Goal: Information Seeking & Learning: Learn about a topic

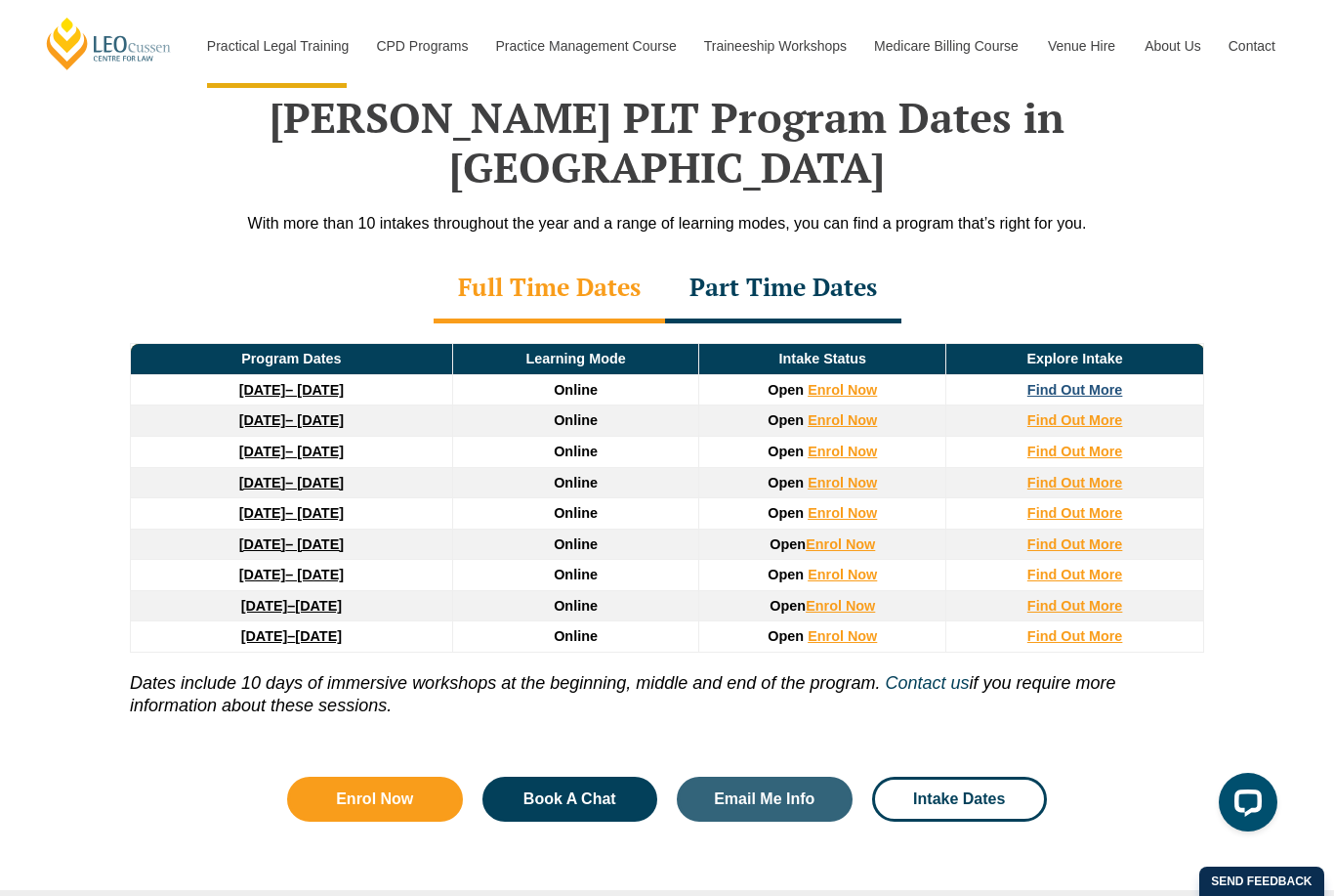
click at [1103, 382] on strong "Find Out More" at bounding box center [1075, 390] width 96 height 16
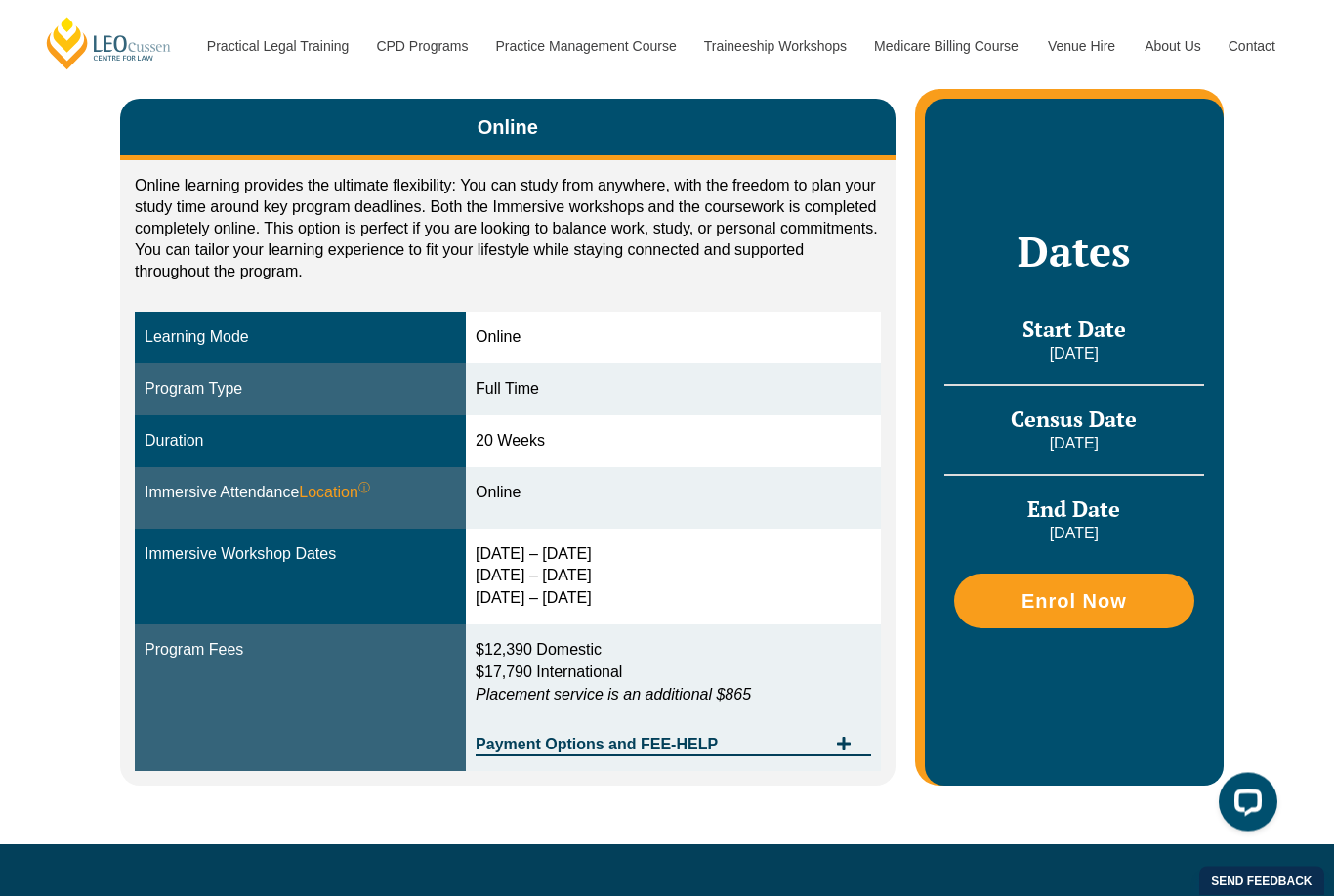
scroll to position [340, 0]
click at [823, 737] on span "Payment Options and FEE-HELP" at bounding box center [651, 745] width 350 height 16
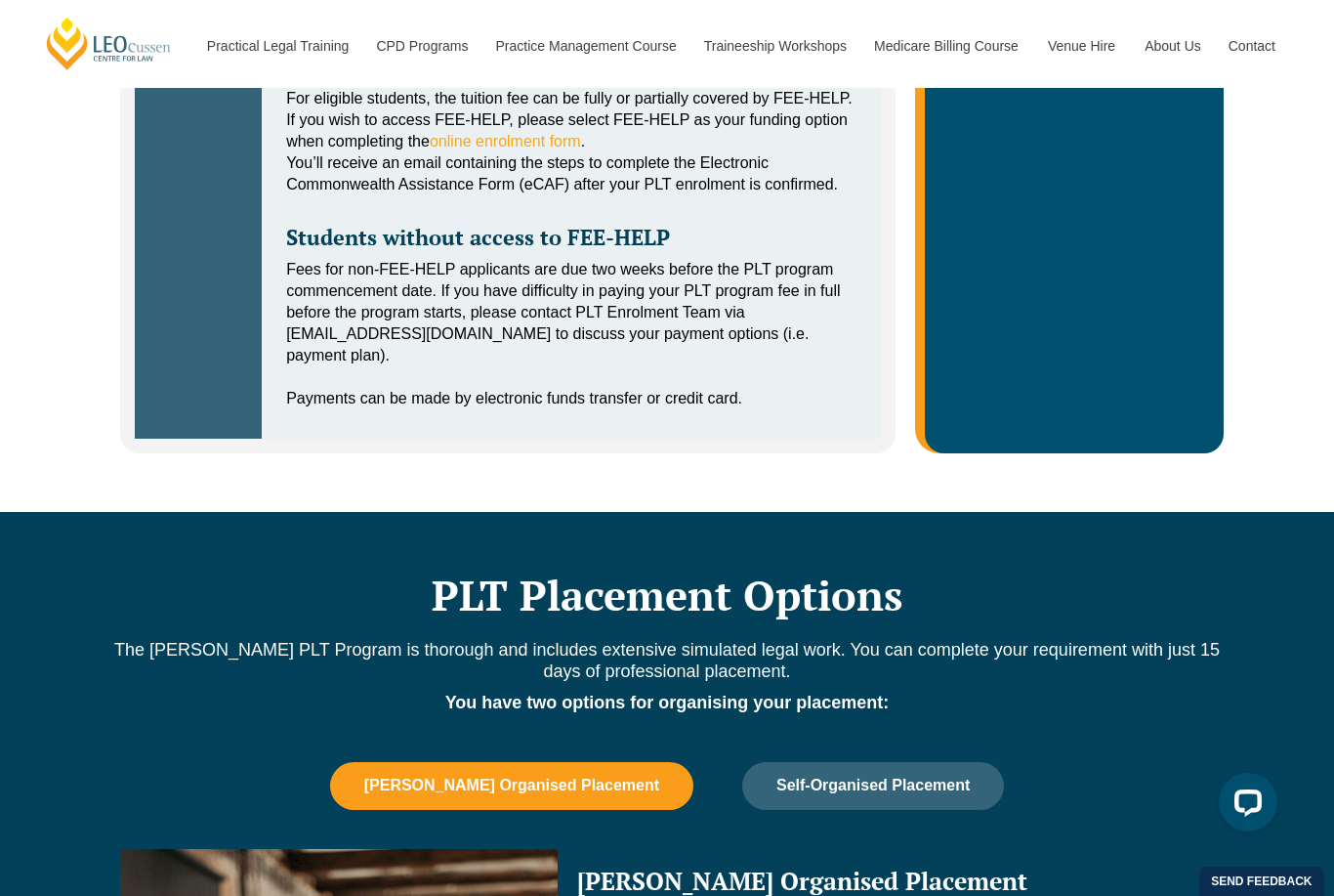
scroll to position [1302, 0]
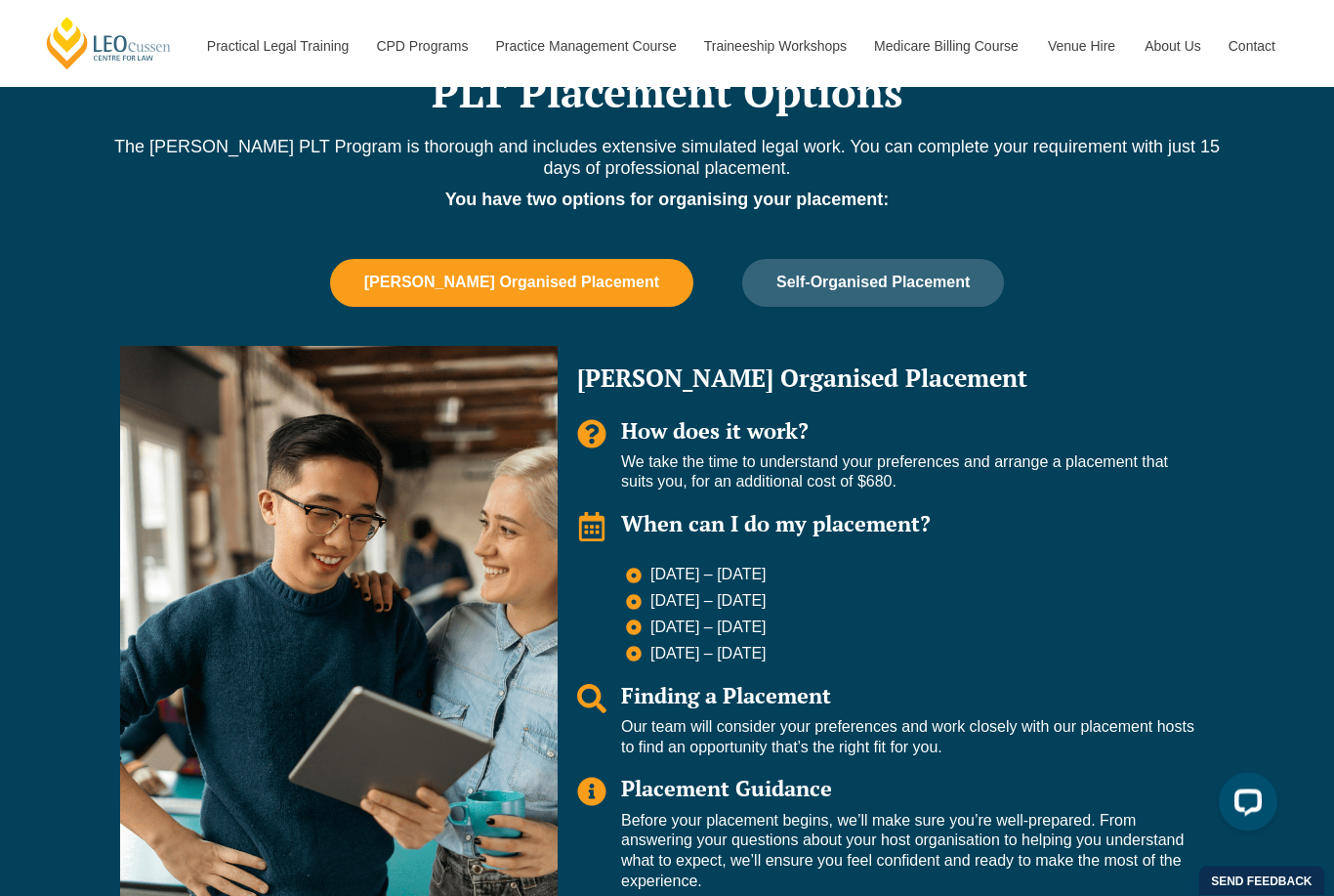
click at [246, 577] on div "Tabs. Open items with Enter or Space, close with Escape and navigate using the …" at bounding box center [338, 629] width 437 height 565
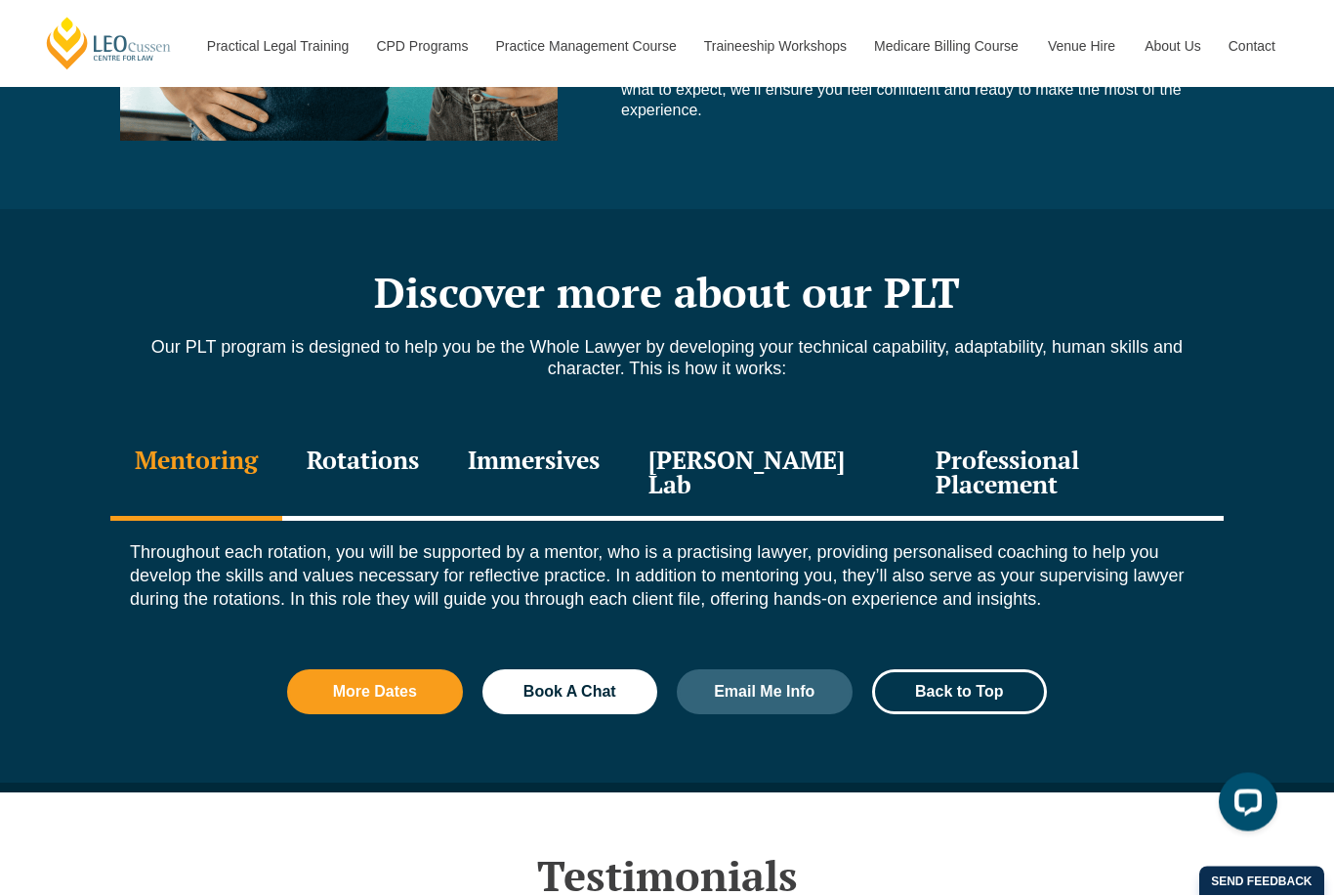
scroll to position [2504, 0]
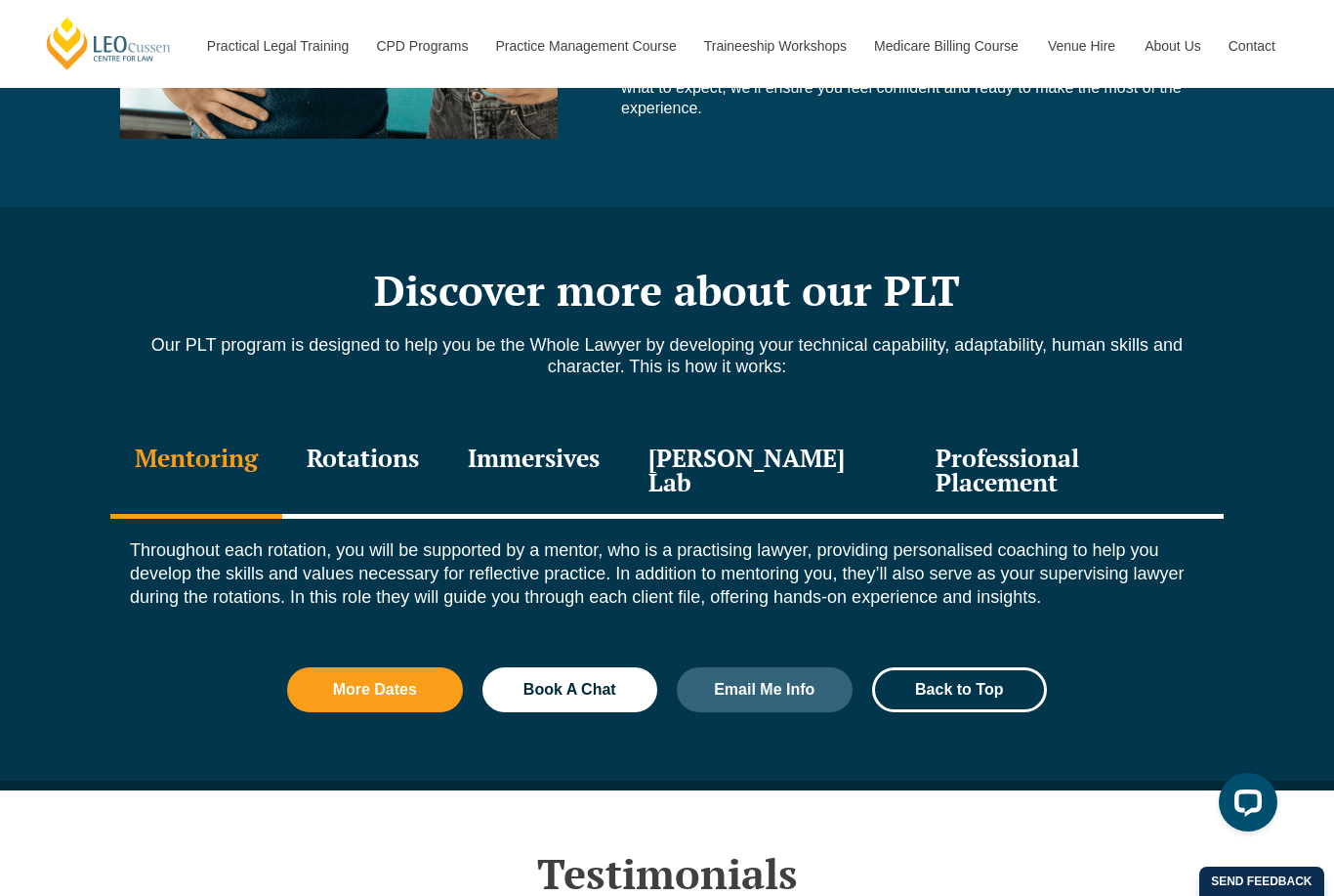
click at [529, 470] on div "Immersives" at bounding box center [533, 472] width 180 height 93
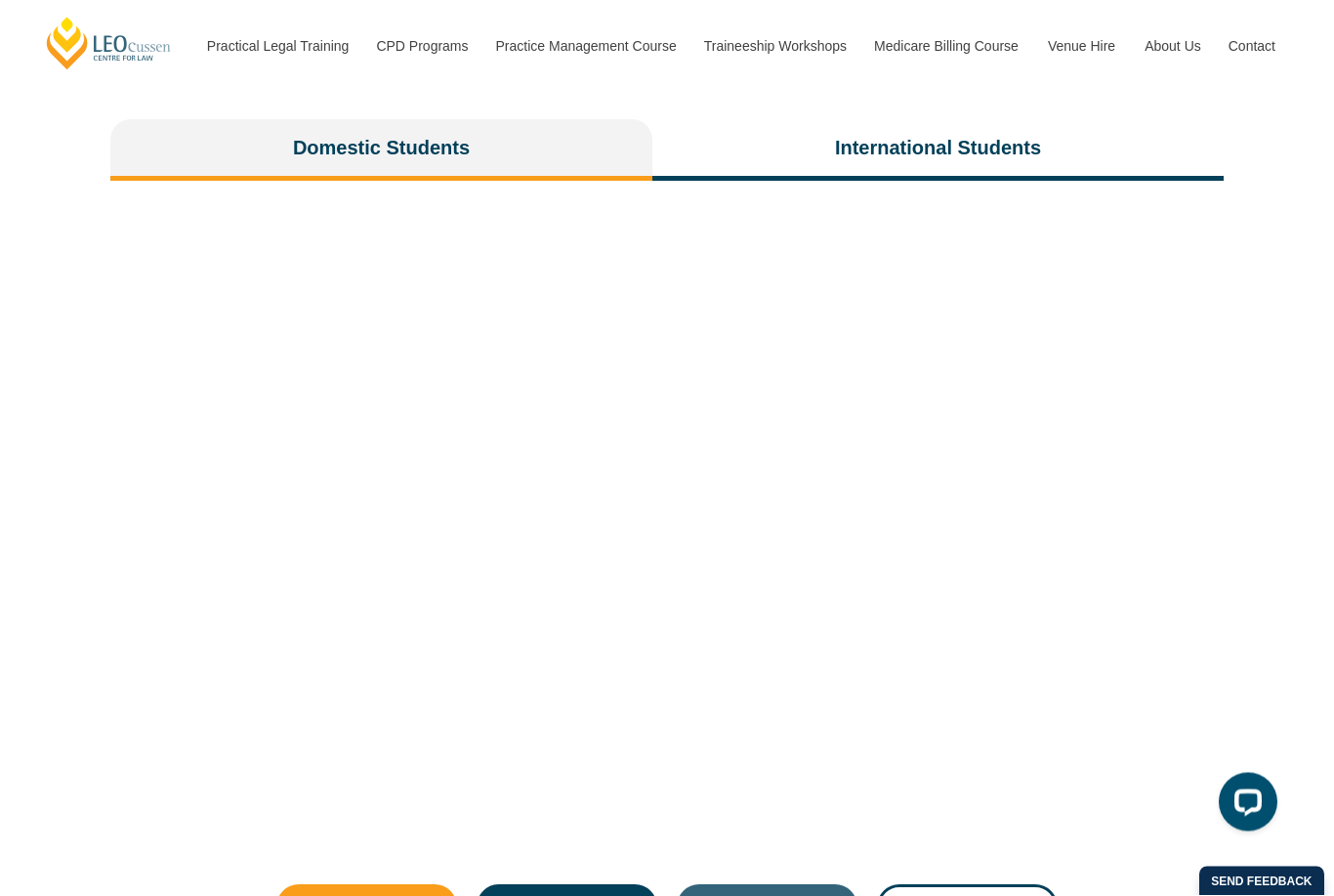
scroll to position [4617, 0]
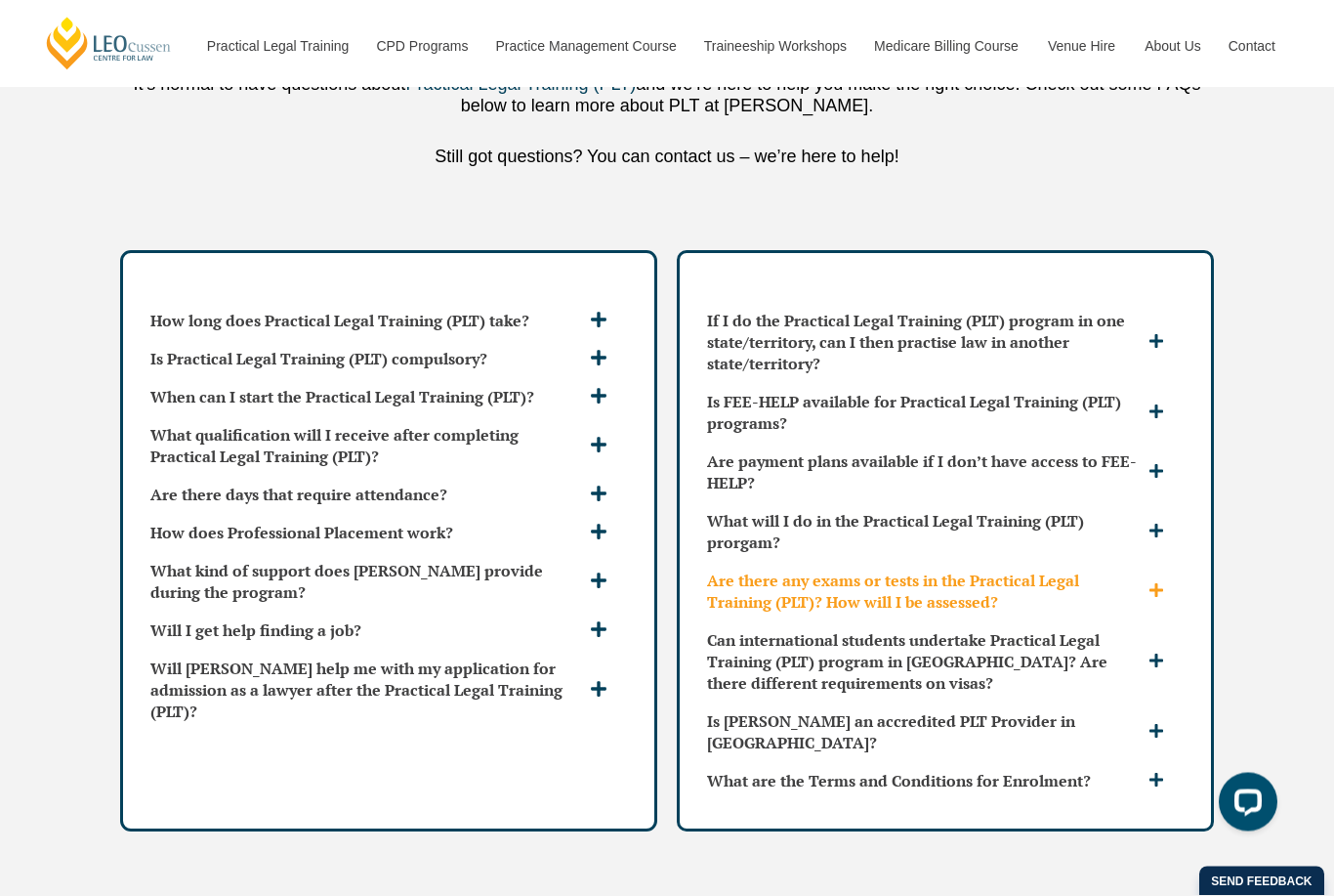
scroll to position [5717, 0]
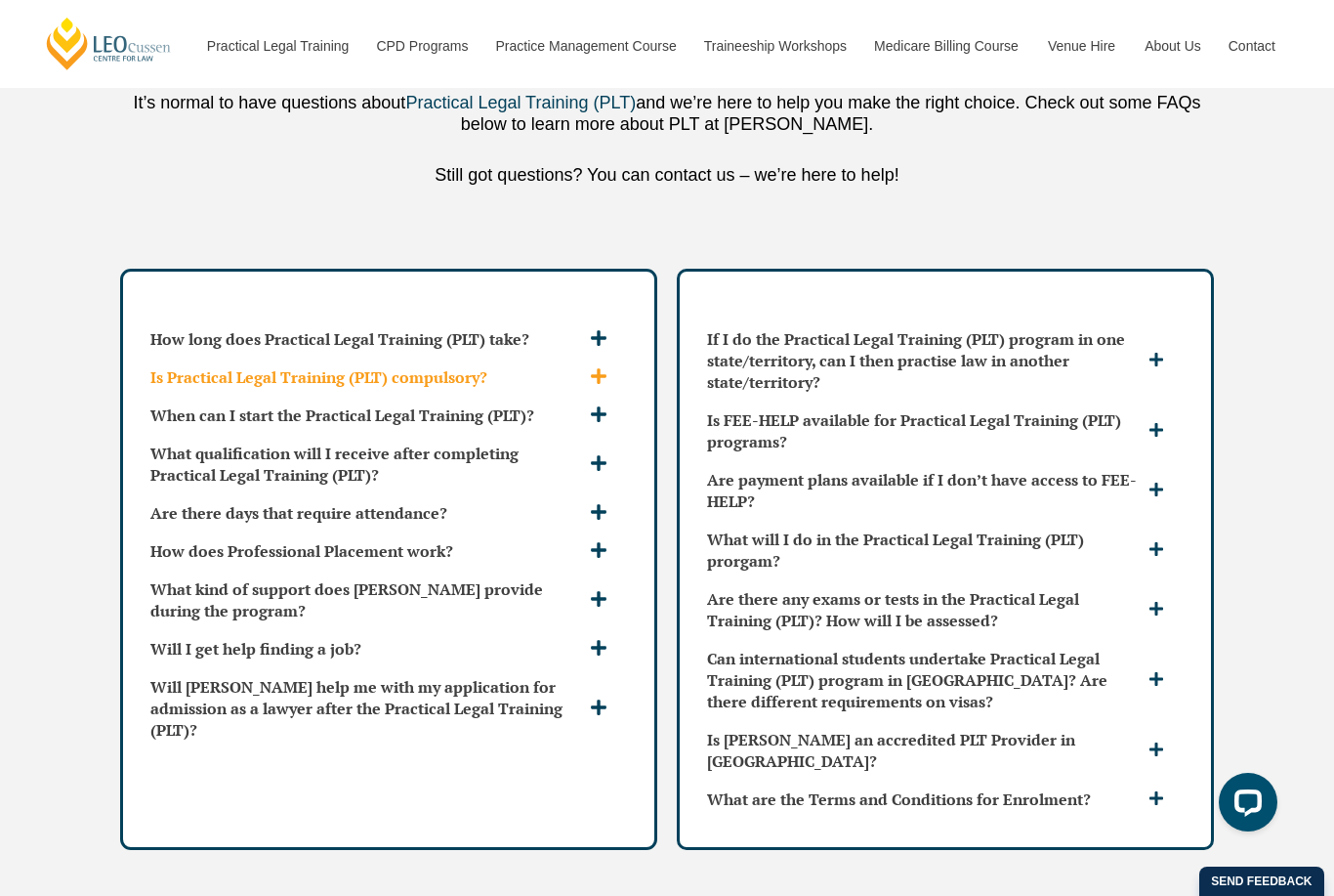
click at [600, 367] on icon at bounding box center [599, 376] width 18 height 18
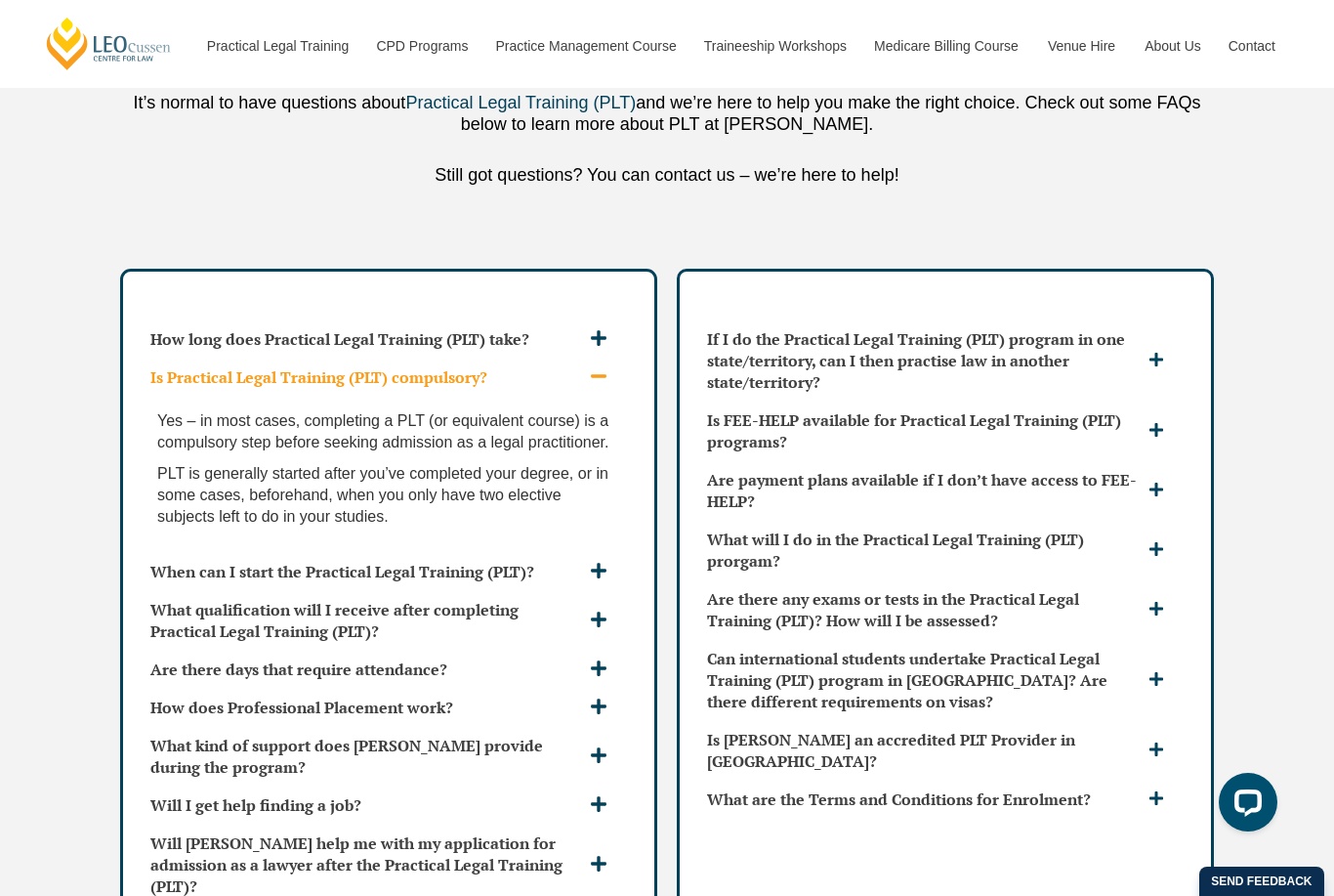
click at [601, 367] on icon at bounding box center [599, 376] width 18 height 18
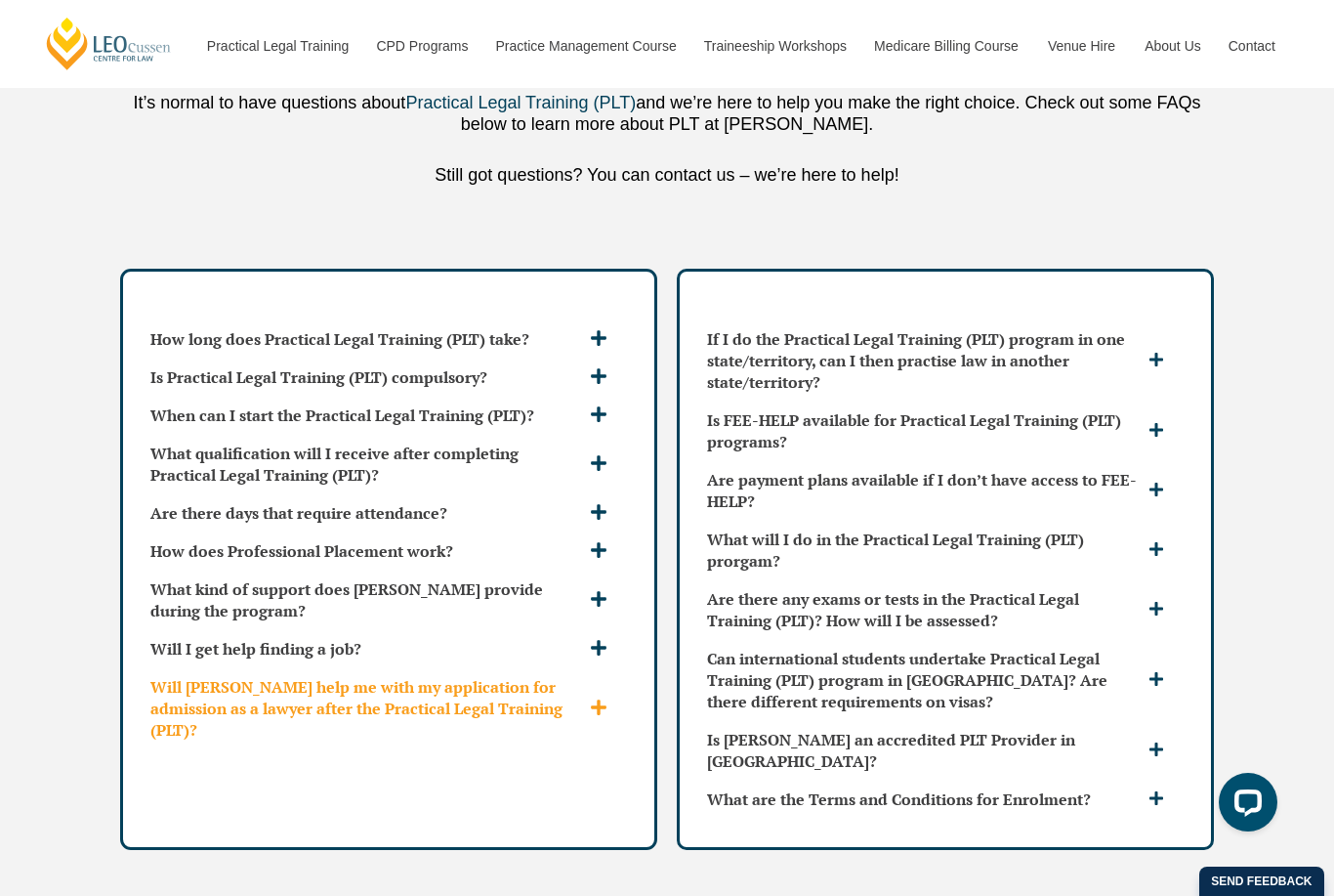
click at [584, 676] on h3 "Will [PERSON_NAME] help me with my application for admission as a lawyer after …" at bounding box center [367, 708] width 435 height 65
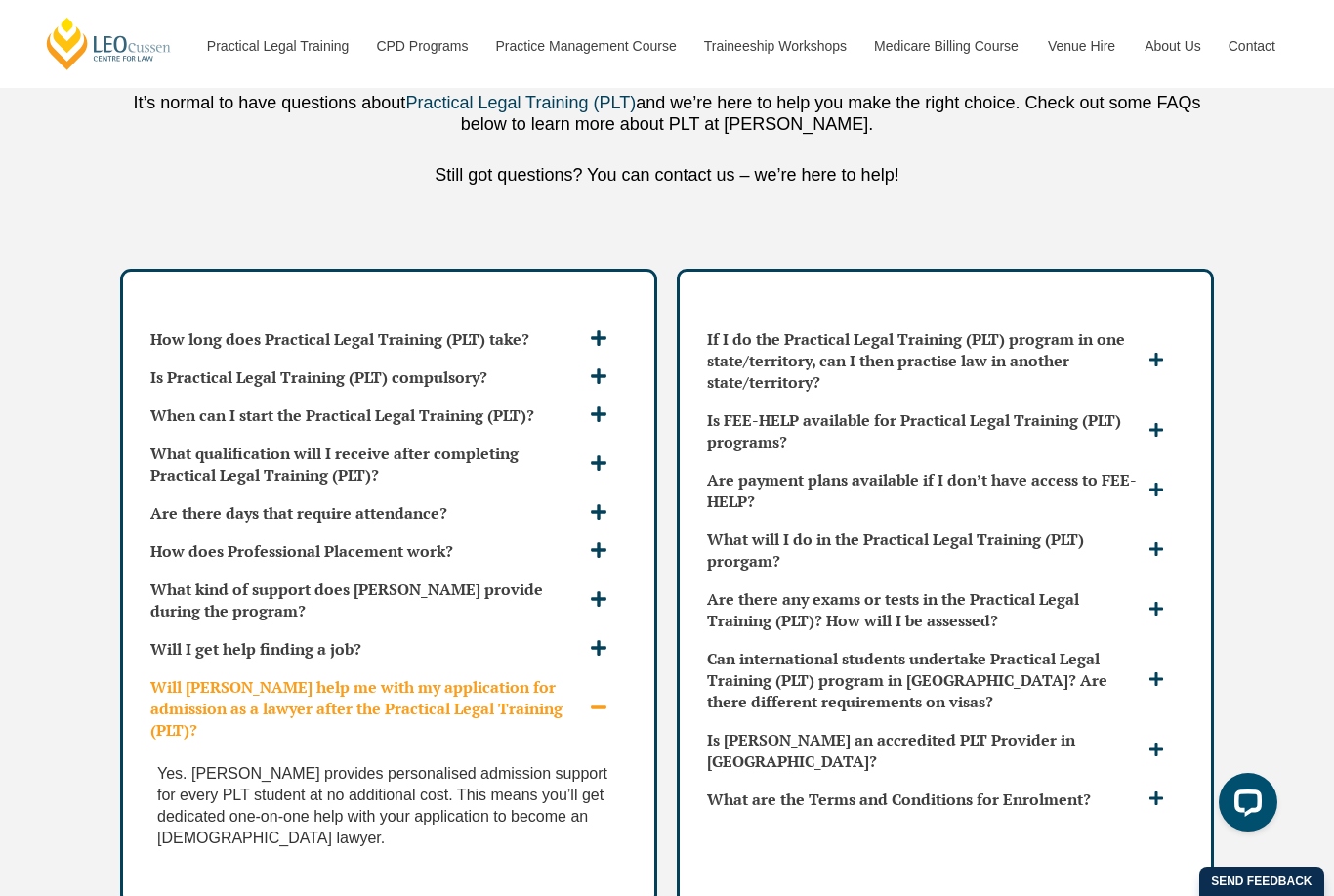
click at [584, 676] on h3 "Will [PERSON_NAME] help me with my application for admission as a lawyer after …" at bounding box center [367, 708] width 435 height 65
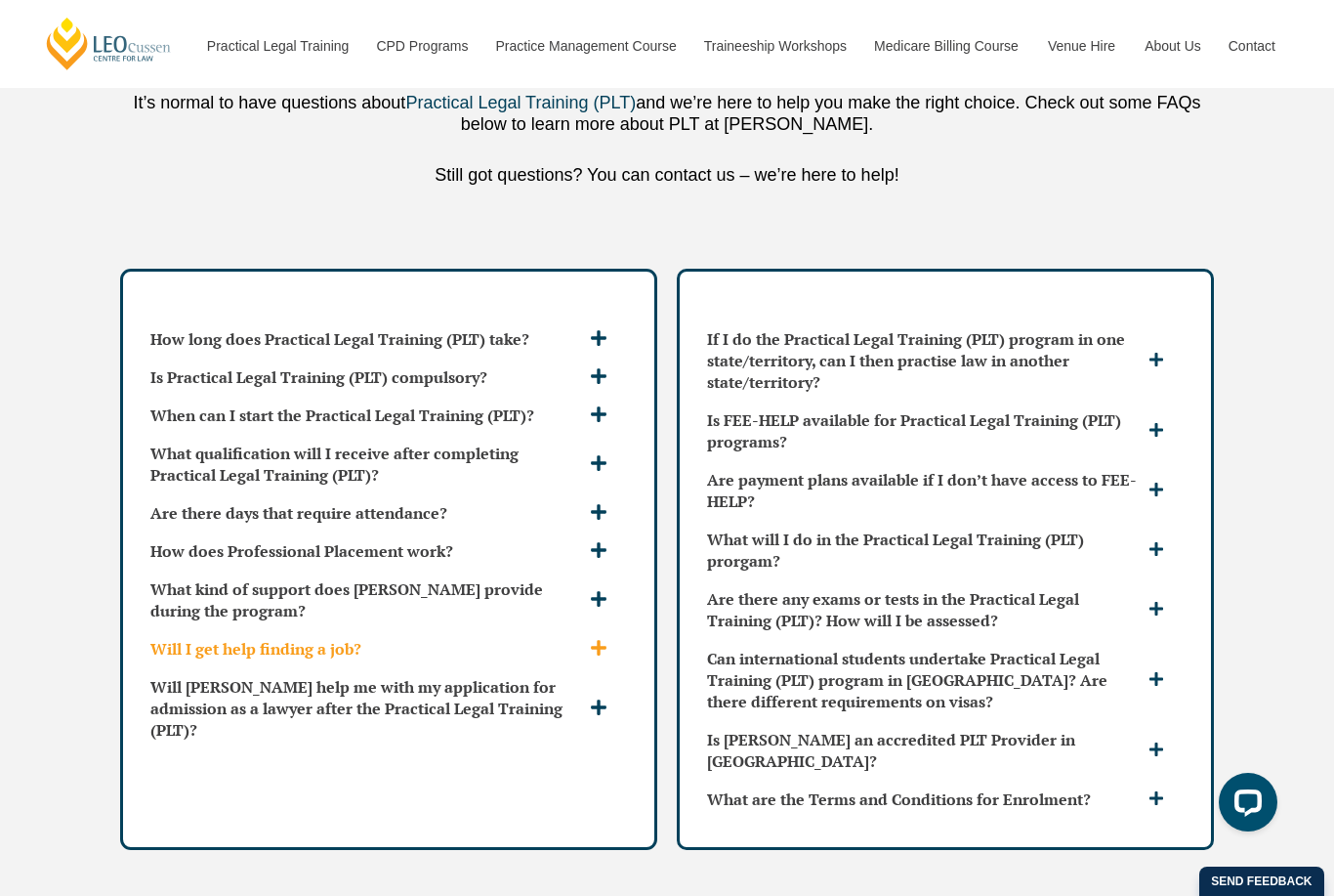
click at [593, 639] on span at bounding box center [601, 649] width 32 height 21
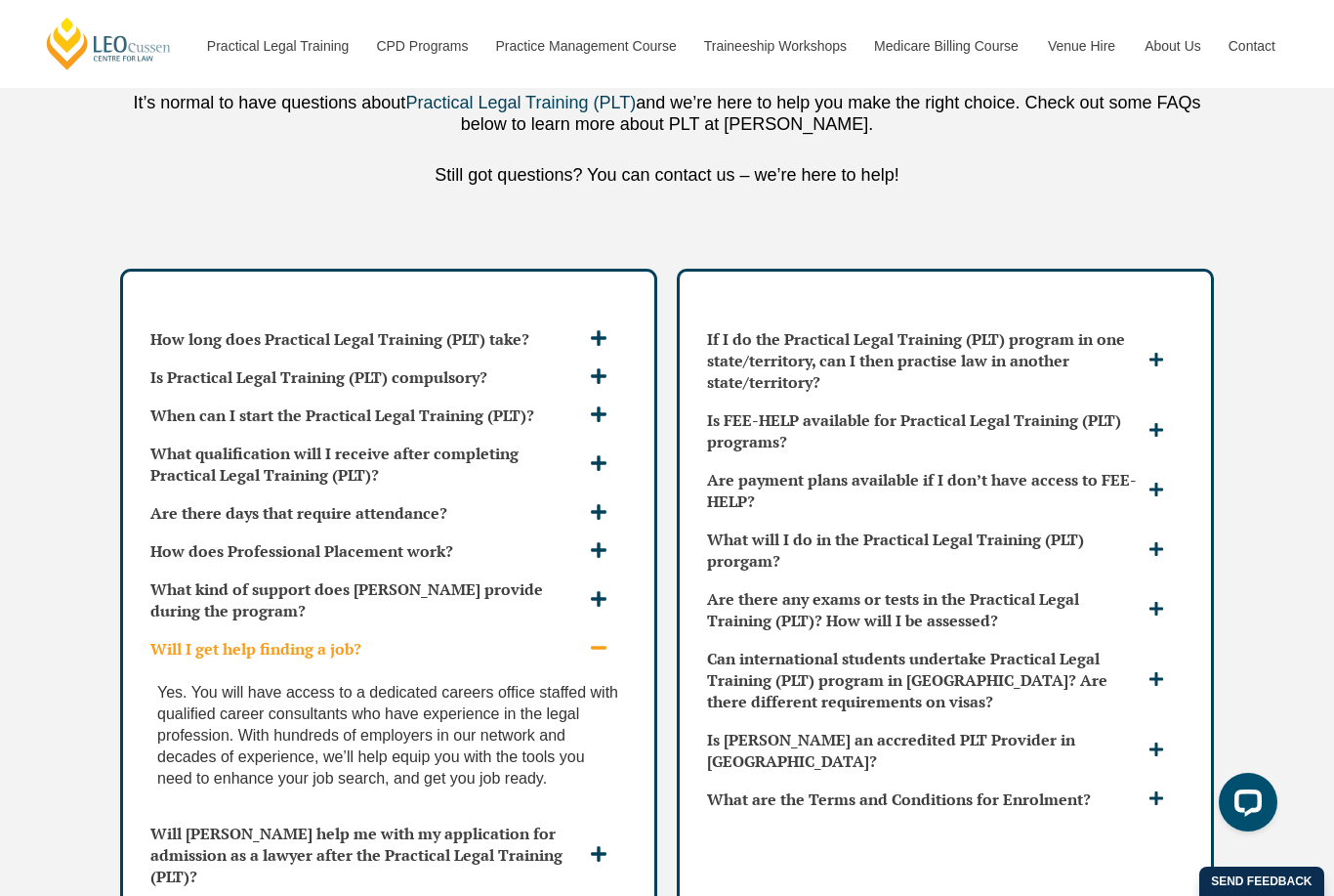
click at [593, 639] on span at bounding box center [601, 649] width 32 height 21
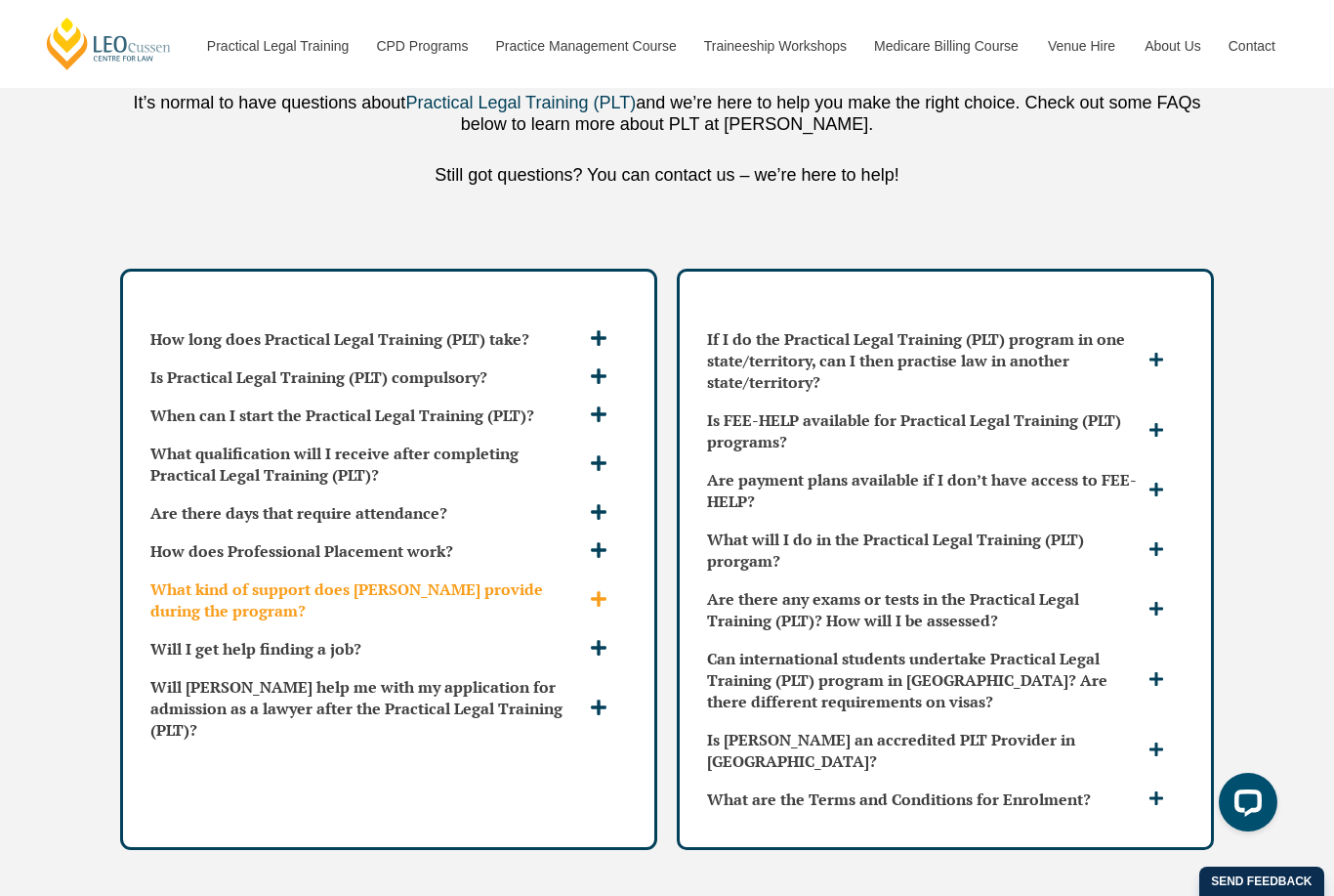
click at [604, 590] on span at bounding box center [601, 600] width 32 height 21
